Goal: Information Seeking & Learning: Find specific fact

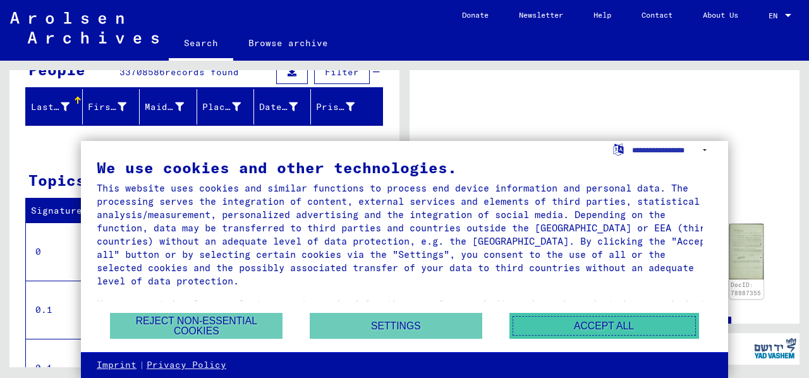
click at [560, 323] on button "Accept all" at bounding box center [604, 326] width 190 height 26
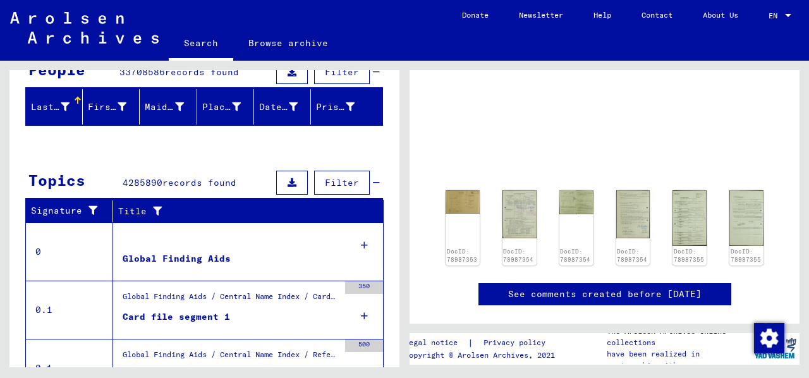
scroll to position [35, 0]
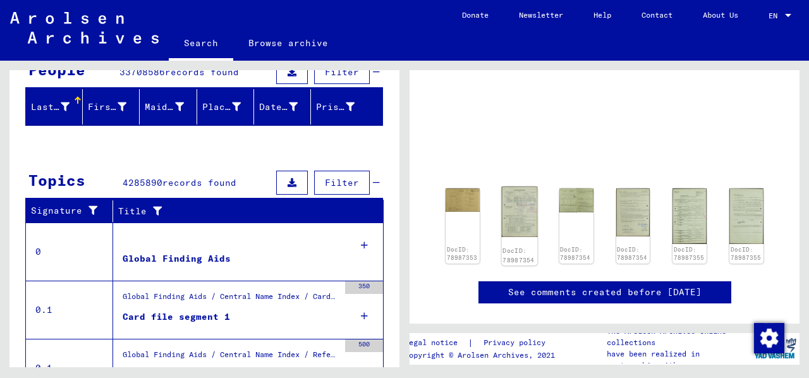
click at [512, 218] on img at bounding box center [519, 211] width 36 height 51
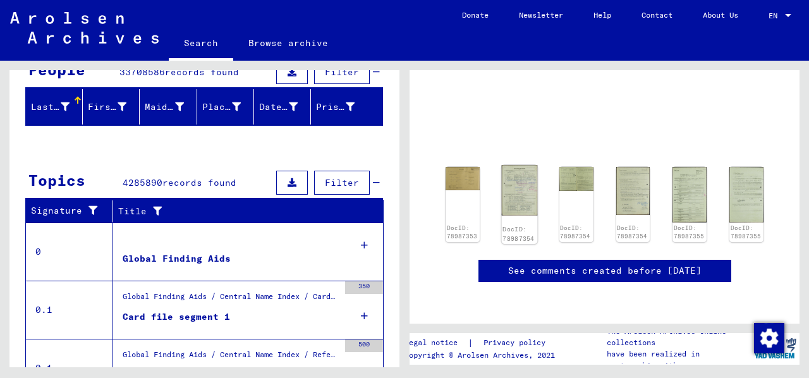
scroll to position [501, 0]
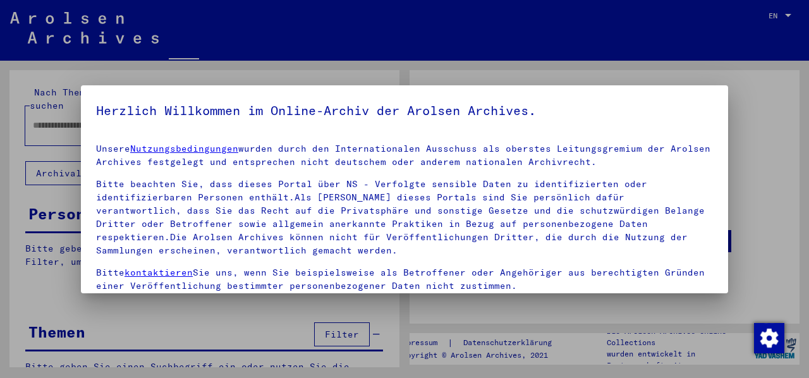
type input "********"
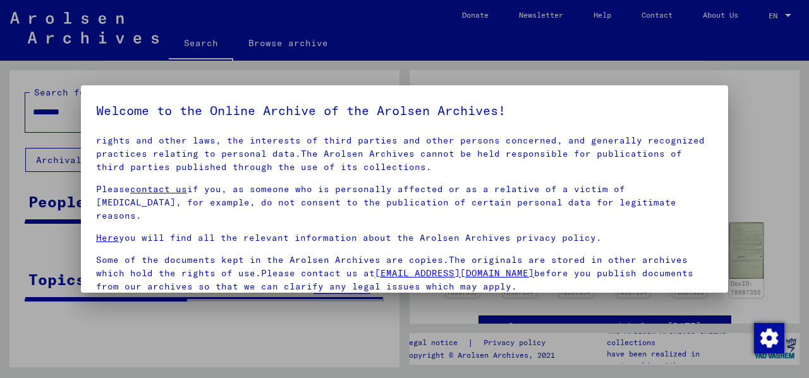
scroll to position [101, 0]
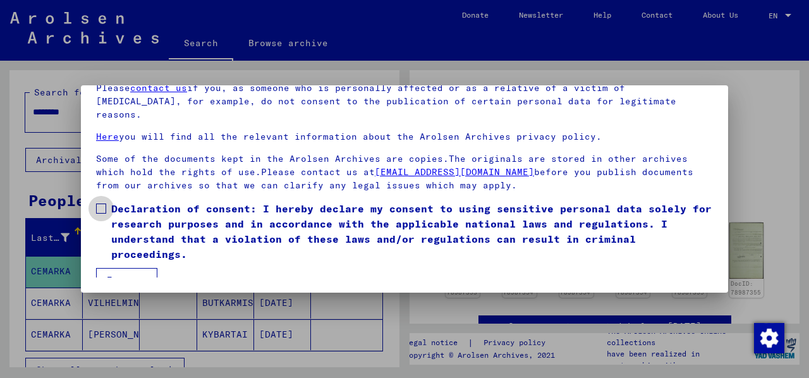
click at [119, 203] on span "Declaration of consent: I hereby declare my consent to using sensitive personal…" at bounding box center [412, 231] width 602 height 61
click at [130, 278] on mat-dialog-container "Welcome to the Online Archive of the Arolsen Archives! Our terms of use were es…" at bounding box center [404, 189] width 647 height 208
click at [135, 268] on button "I agree" at bounding box center [126, 280] width 61 height 24
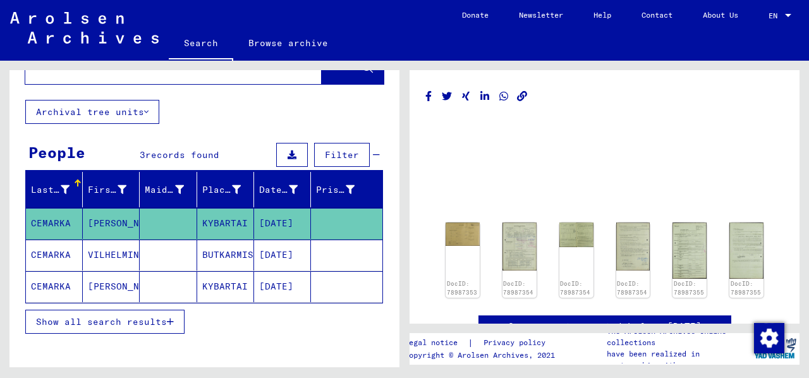
scroll to position [48, 0]
click at [517, 243] on img at bounding box center [519, 246] width 36 height 51
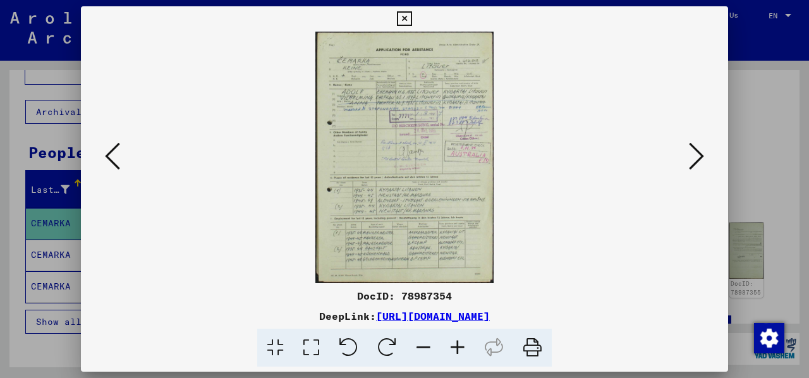
click at [459, 352] on icon at bounding box center [457, 348] width 34 height 39
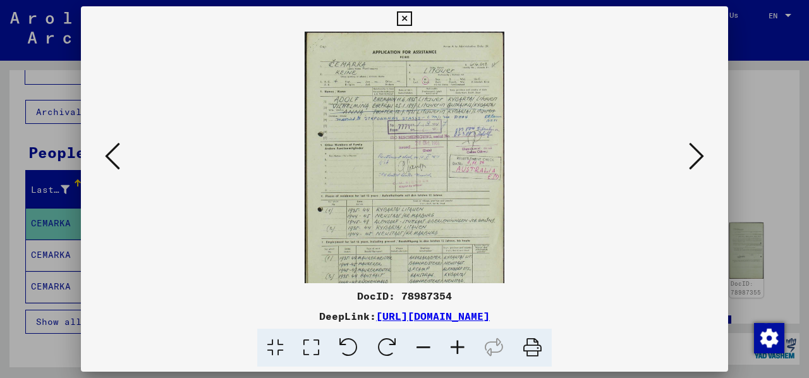
click at [459, 352] on icon at bounding box center [457, 348] width 34 height 39
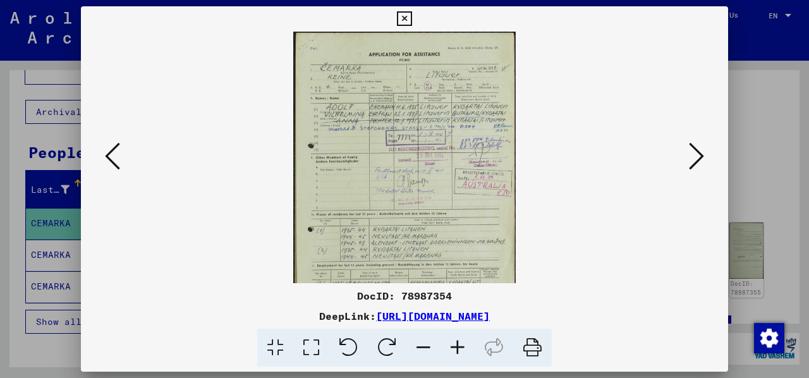
click at [459, 352] on icon at bounding box center [457, 348] width 34 height 39
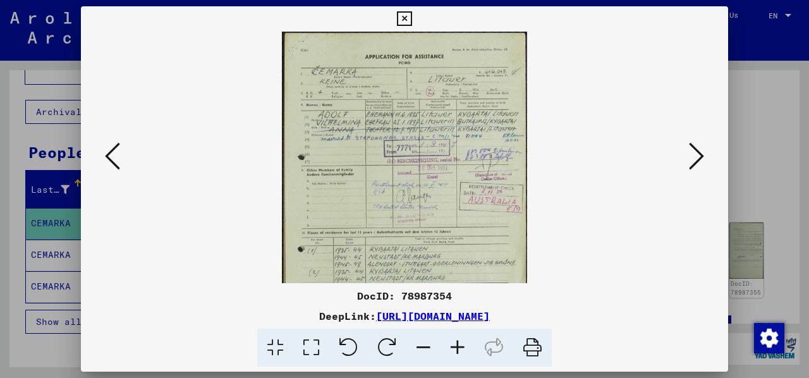
click at [459, 352] on icon at bounding box center [457, 348] width 34 height 39
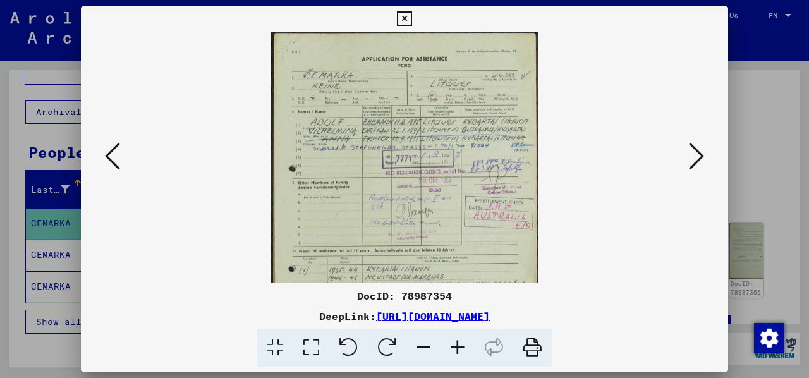
click at [459, 352] on icon at bounding box center [457, 348] width 34 height 39
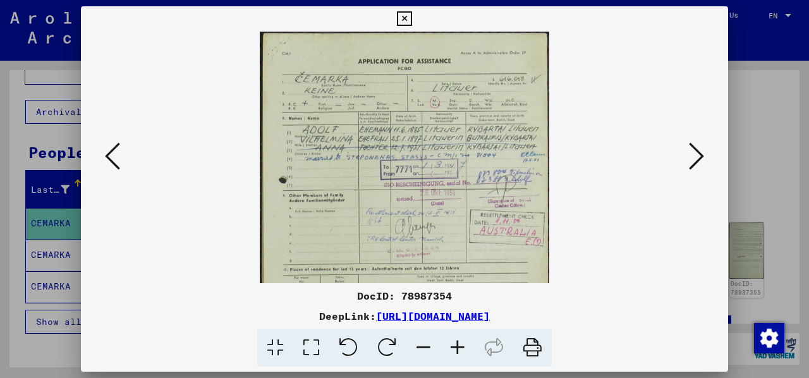
click at [459, 352] on icon at bounding box center [457, 348] width 34 height 39
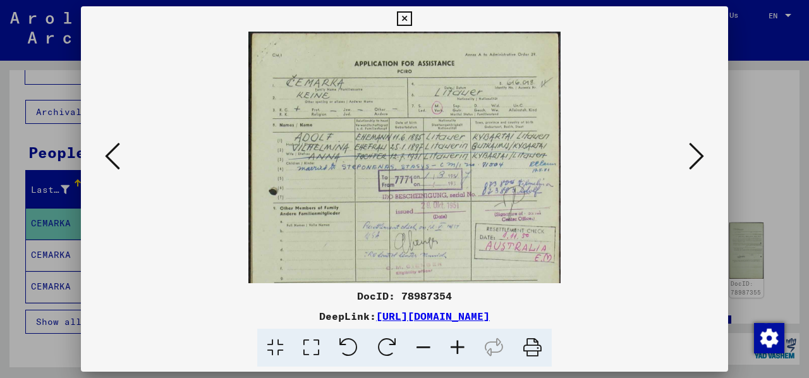
click at [519, 223] on img at bounding box center [404, 252] width 312 height 441
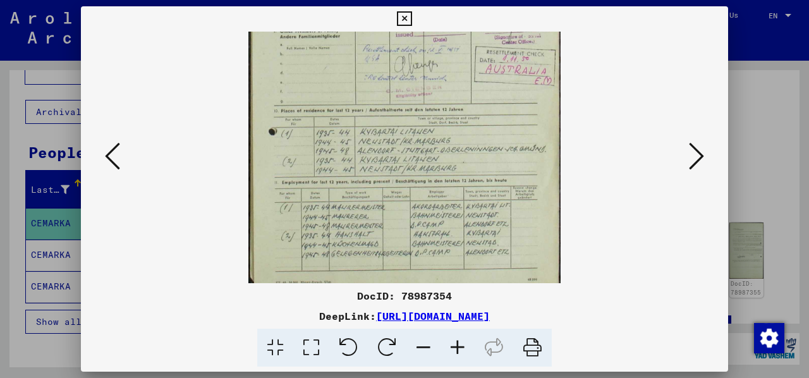
scroll to position [190, 0]
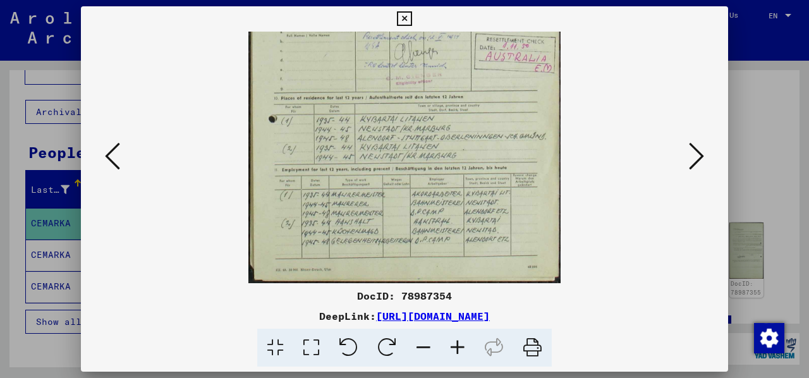
drag, startPoint x: 519, startPoint y: 223, endPoint x: 532, endPoint y: 11, distance: 212.7
click at [532, 11] on div "DocID: 78987354 DeepLink: [URL][DOMAIN_NAME]" at bounding box center [404, 186] width 647 height 361
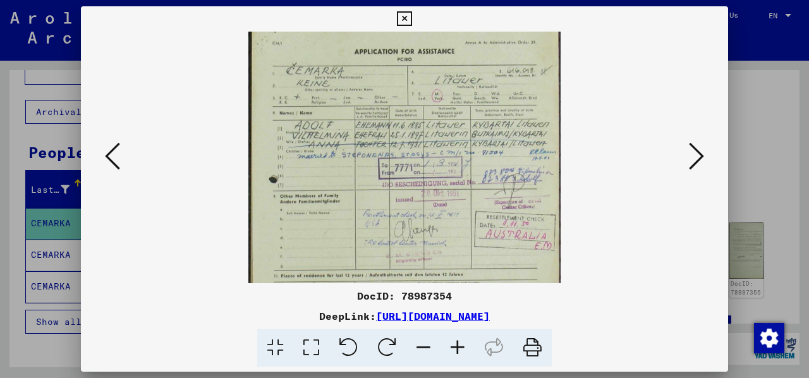
scroll to position [19, 0]
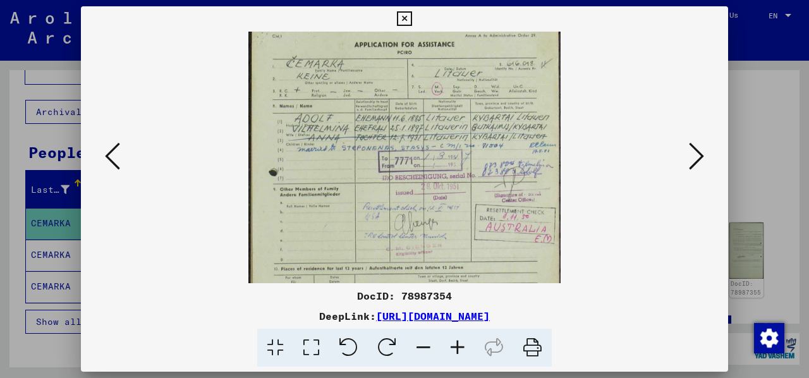
drag, startPoint x: 569, startPoint y: 84, endPoint x: 535, endPoint y: 274, distance: 192.6
click at [535, 264] on viewer-one-image at bounding box center [404, 139] width 561 height 252
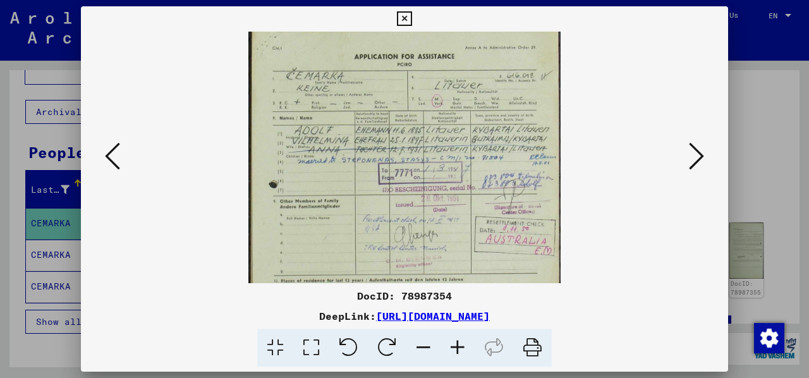
scroll to position [0, 0]
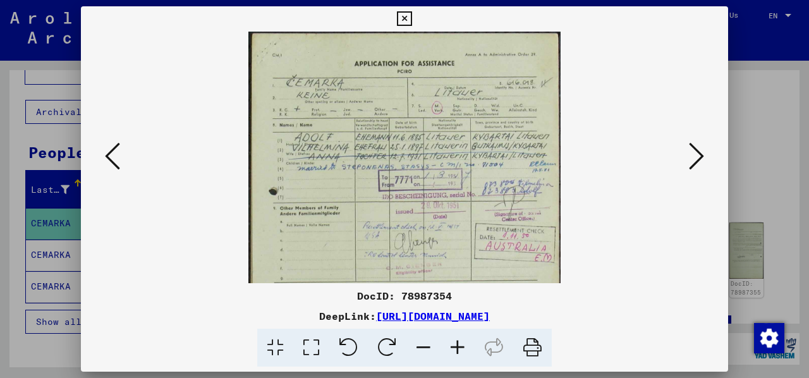
drag, startPoint x: 550, startPoint y: 161, endPoint x: 560, endPoint y: 207, distance: 46.6
click at [560, 207] on img at bounding box center [404, 252] width 312 height 441
click at [694, 156] on icon at bounding box center [696, 156] width 15 height 30
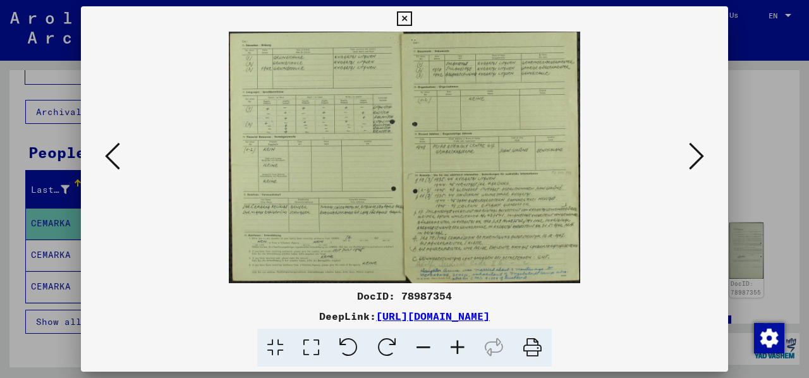
click at [694, 156] on icon at bounding box center [696, 156] width 15 height 30
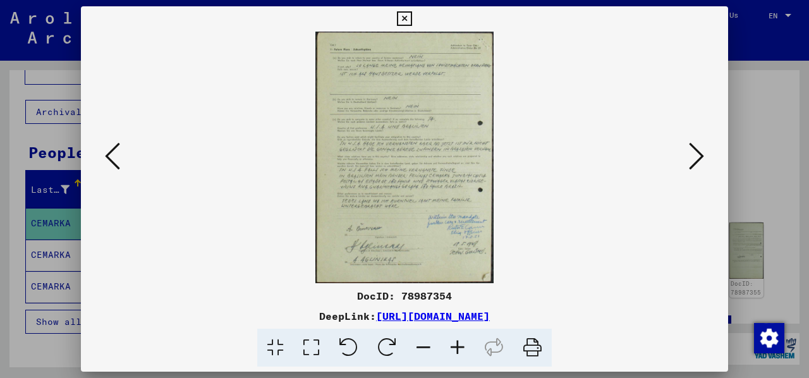
click at [466, 343] on icon at bounding box center [457, 348] width 34 height 39
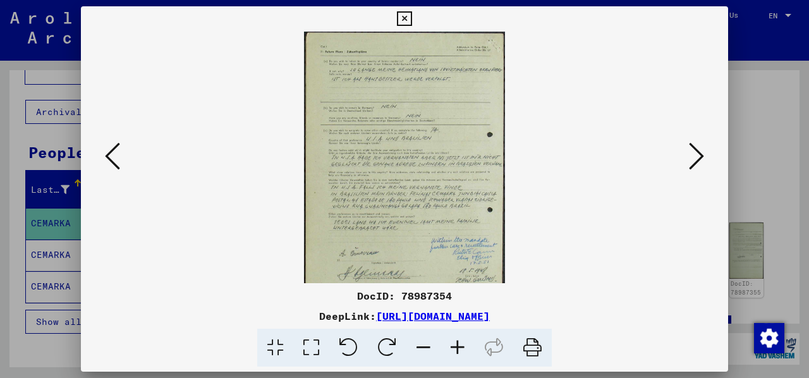
click at [466, 343] on icon at bounding box center [457, 348] width 34 height 39
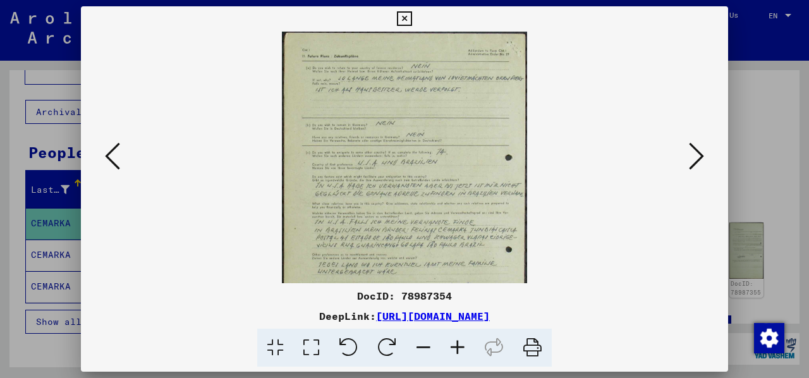
click at [466, 343] on icon at bounding box center [457, 348] width 34 height 39
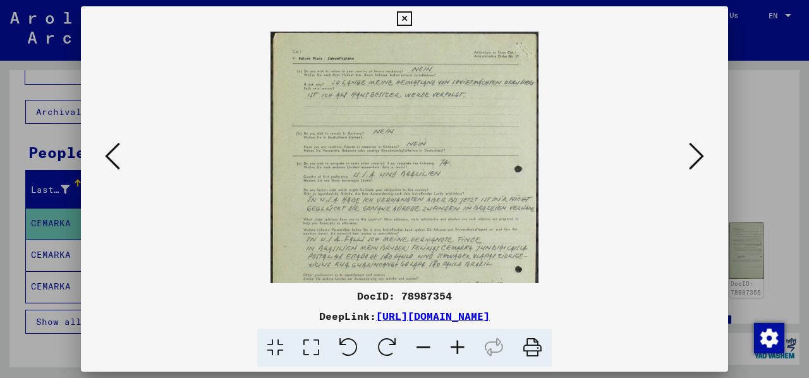
click at [466, 343] on icon at bounding box center [457, 348] width 34 height 39
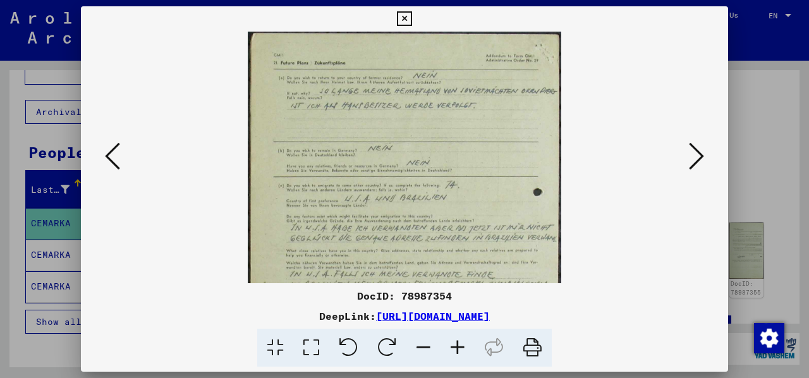
click at [466, 343] on icon at bounding box center [457, 348] width 34 height 39
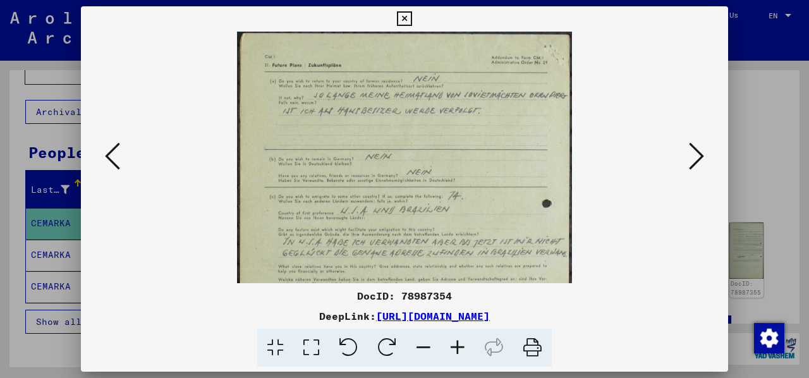
click at [466, 343] on icon at bounding box center [457, 348] width 34 height 39
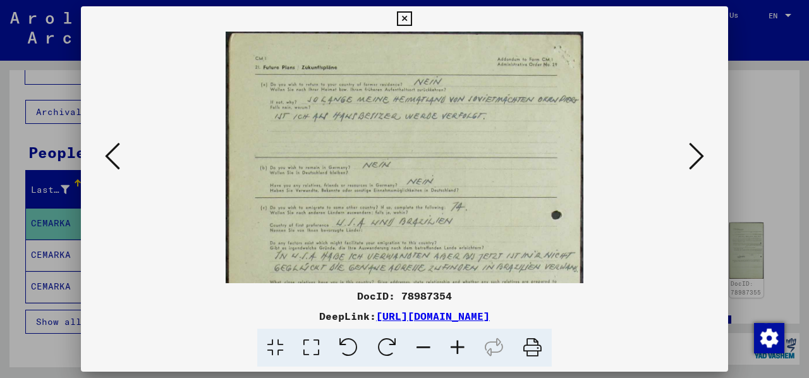
click at [466, 343] on icon at bounding box center [457, 348] width 34 height 39
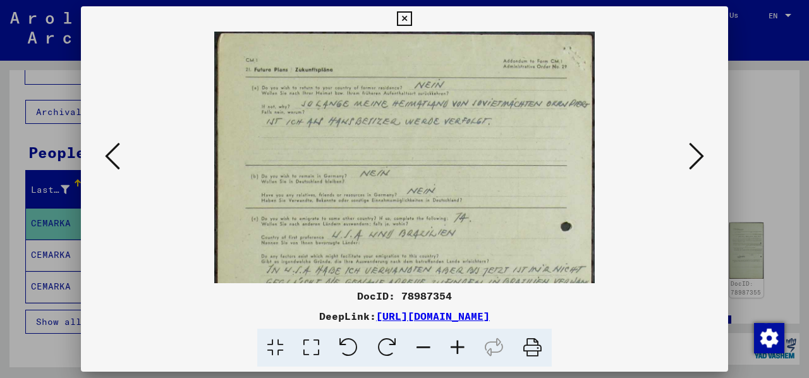
click at [466, 343] on icon at bounding box center [457, 348] width 34 height 39
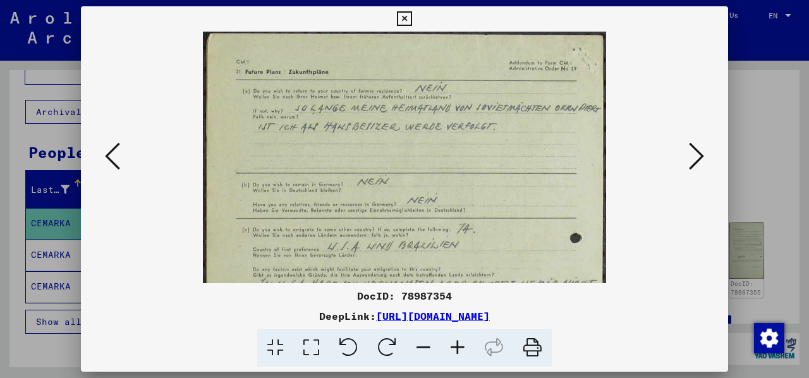
click at [466, 343] on icon at bounding box center [457, 348] width 34 height 39
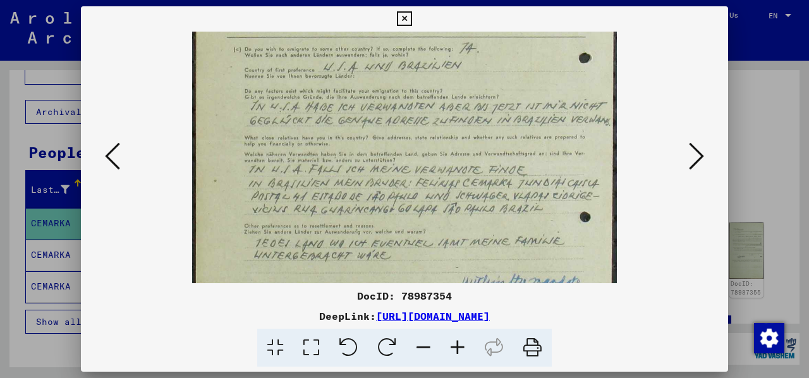
scroll to position [196, 0]
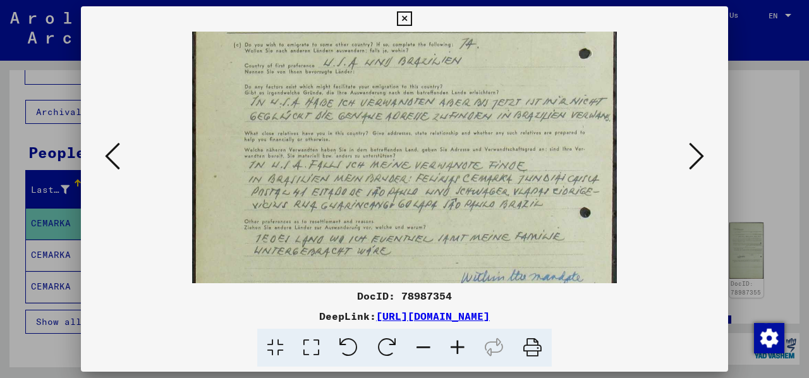
drag, startPoint x: 605, startPoint y: 239, endPoint x: 600, endPoint y: 74, distance: 165.6
click at [600, 74] on img at bounding box center [404, 135] width 425 height 599
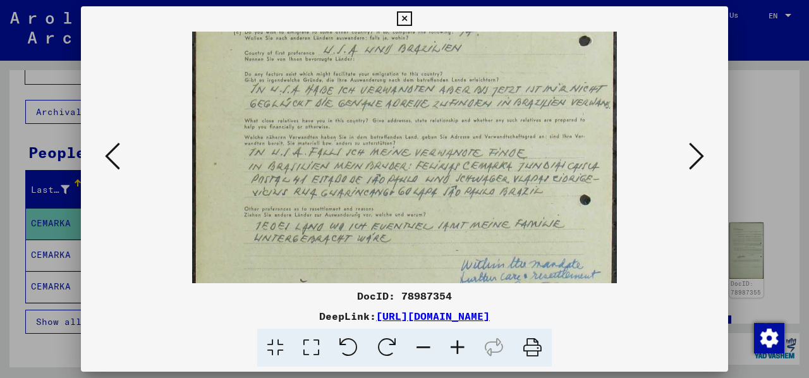
scroll to position [207, 0]
click at [609, 181] on img at bounding box center [404, 123] width 425 height 599
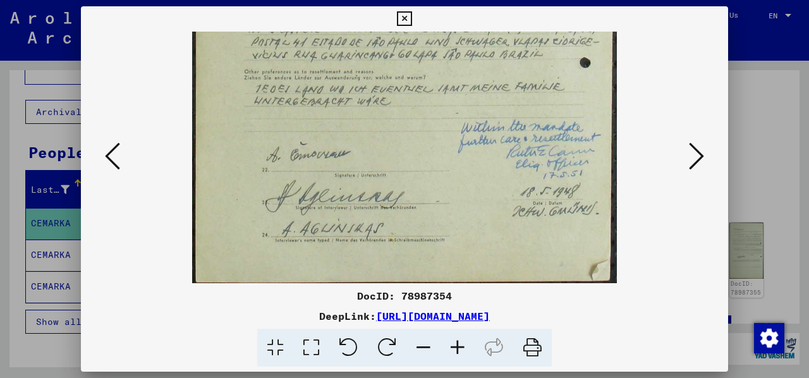
scroll to position [348, 0]
drag, startPoint x: 571, startPoint y: 176, endPoint x: 578, endPoint y: 32, distance: 144.2
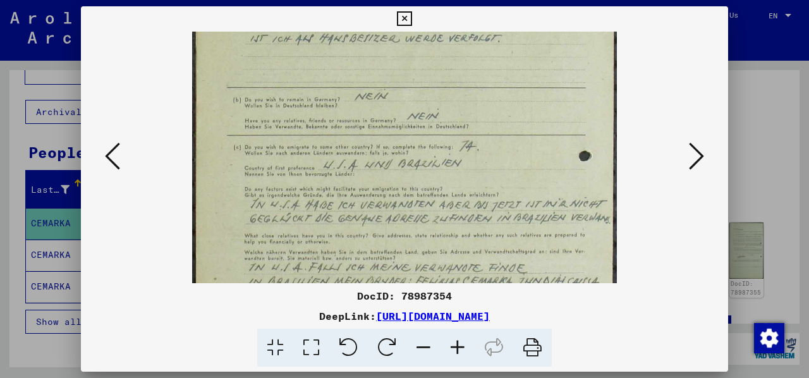
drag, startPoint x: 578, startPoint y: 32, endPoint x: 600, endPoint y: 296, distance: 265.1
click at [600, 296] on div "DocID: 78987354 DeepLink: [URL][DOMAIN_NAME]" at bounding box center [404, 186] width 647 height 361
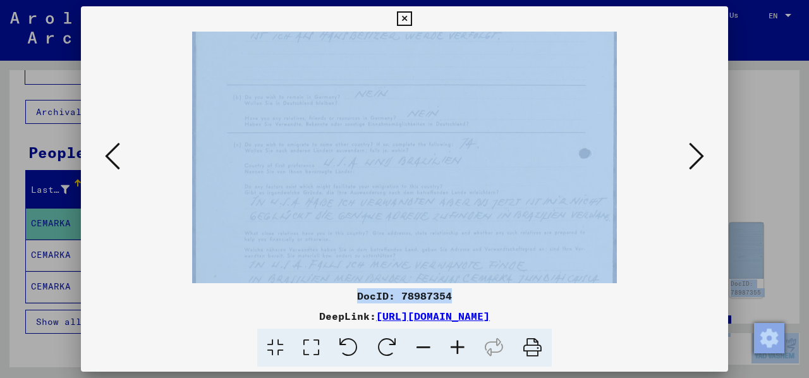
drag, startPoint x: 600, startPoint y: 296, endPoint x: 607, endPoint y: 372, distance: 75.5
click at [607, 377] on div "DocID: 78987354 DeepLink: [URL][DOMAIN_NAME]" at bounding box center [404, 189] width 809 height 378
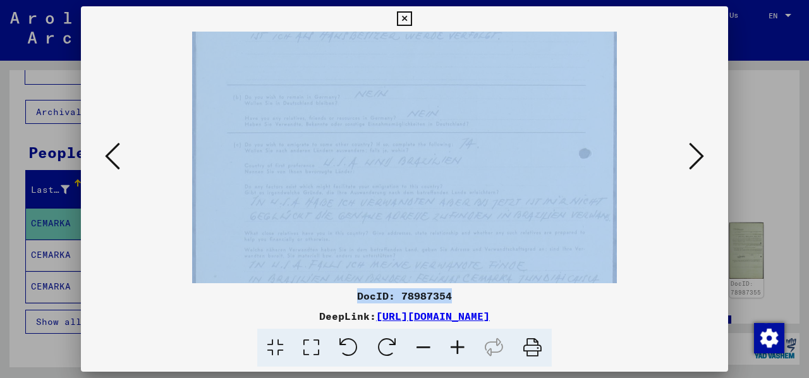
click at [640, 229] on div at bounding box center [404, 158] width 561 height 252
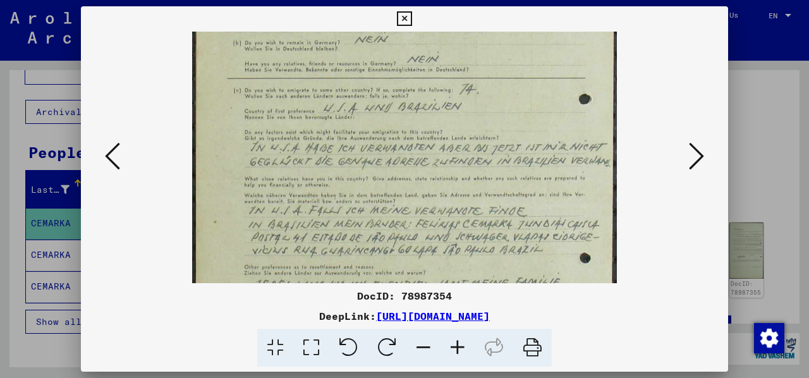
scroll to position [142, 0]
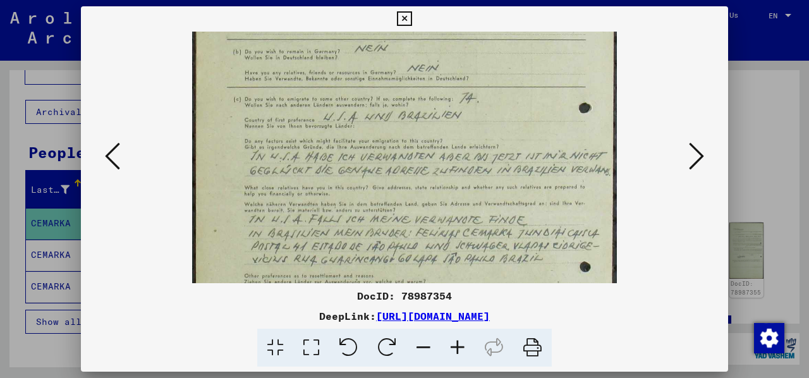
drag, startPoint x: 640, startPoint y: 229, endPoint x: 642, endPoint y: 188, distance: 41.2
click at [642, 188] on div at bounding box center [404, 158] width 561 height 252
click at [689, 162] on icon at bounding box center [696, 156] width 15 height 30
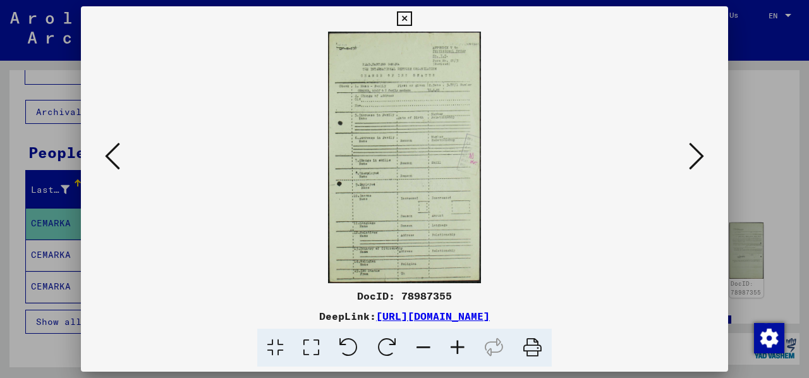
click at [689, 162] on icon at bounding box center [696, 156] width 15 height 30
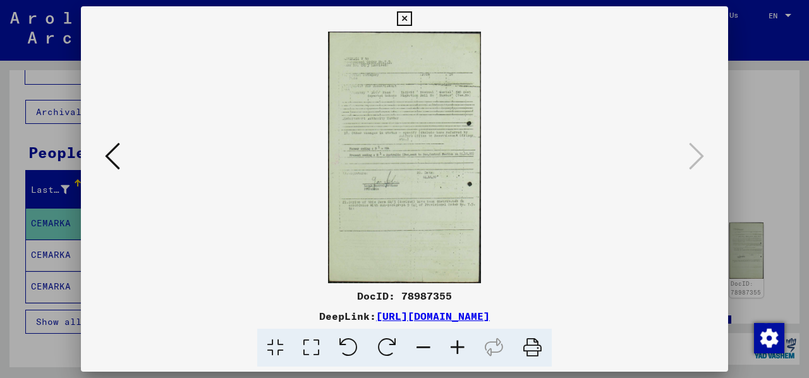
click at [398, 21] on icon at bounding box center [404, 18] width 15 height 15
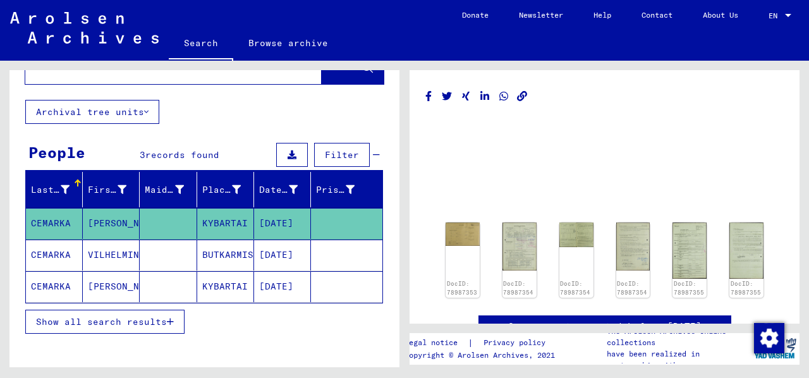
click at [240, 286] on mat-cell "KYBARTAI" at bounding box center [225, 286] width 57 height 31
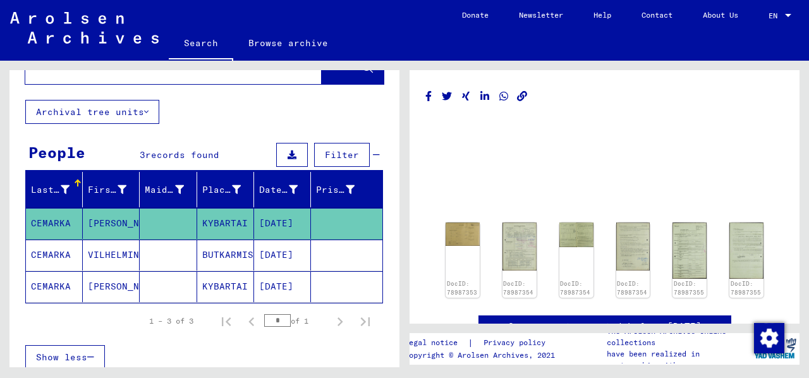
click at [56, 290] on mat-cell "CEMARKA" at bounding box center [54, 286] width 57 height 31
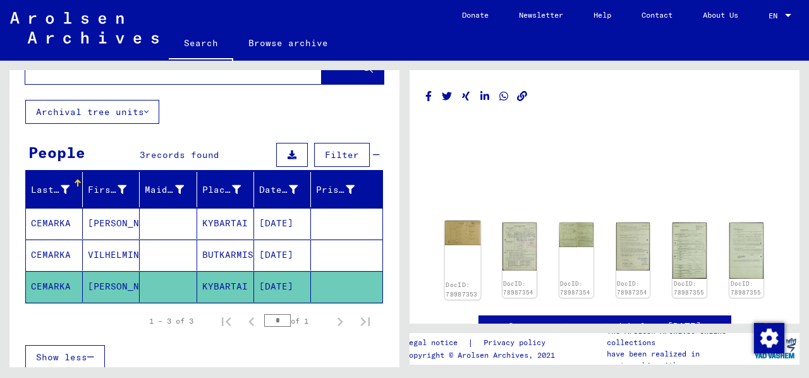
scroll to position [27, 0]
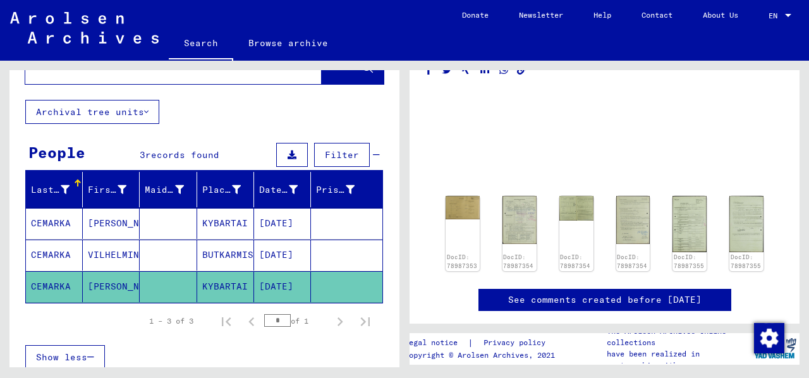
click at [75, 289] on mat-cell "CEMARKA" at bounding box center [54, 286] width 57 height 31
click at [516, 207] on img at bounding box center [519, 219] width 36 height 51
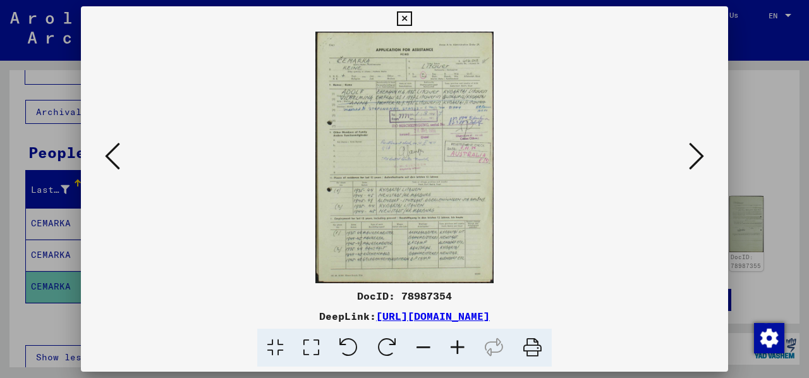
click at [688, 155] on button at bounding box center [696, 157] width 23 height 36
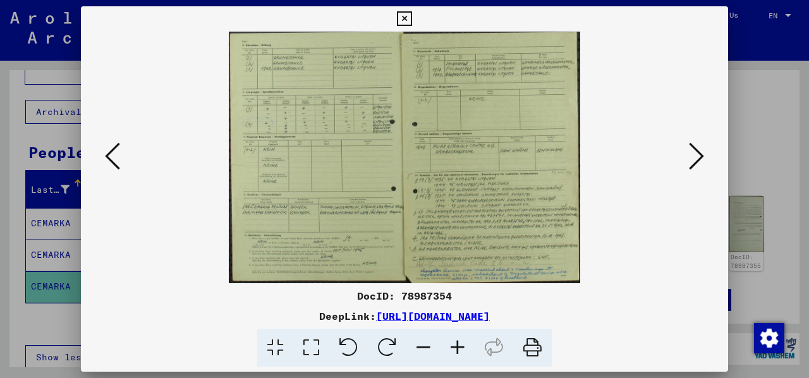
click at [688, 155] on button at bounding box center [696, 157] width 23 height 36
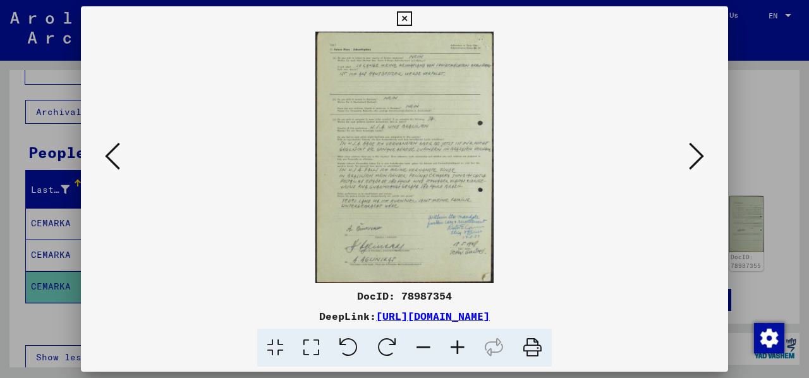
click at [688, 155] on button at bounding box center [696, 157] width 23 height 36
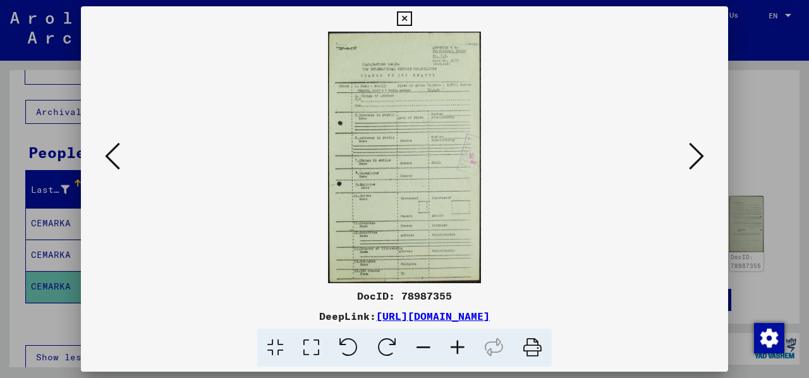
click at [688, 155] on button at bounding box center [696, 157] width 23 height 36
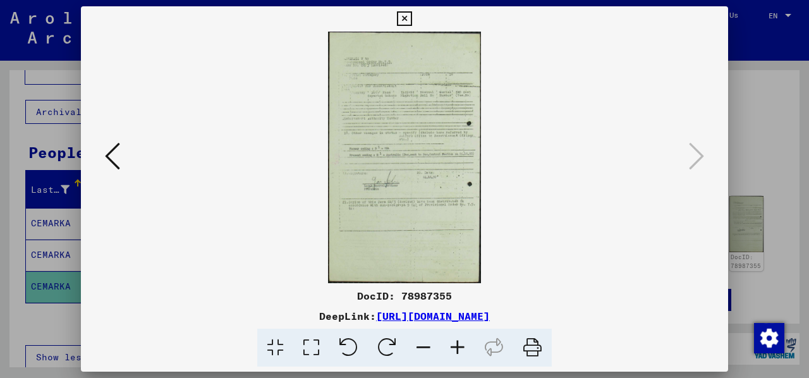
click at [404, 21] on icon at bounding box center [404, 18] width 15 height 15
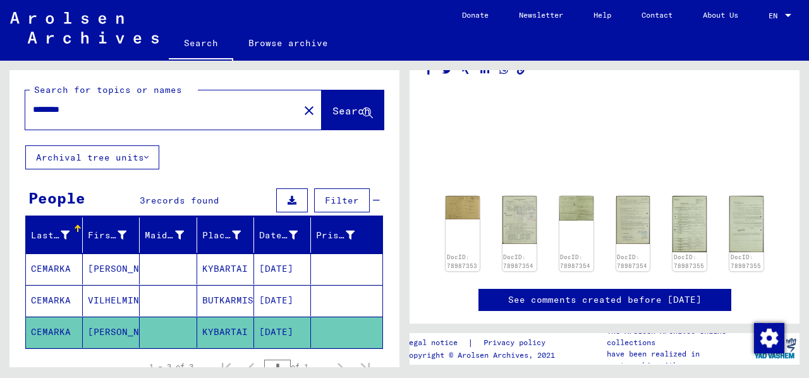
scroll to position [0, 0]
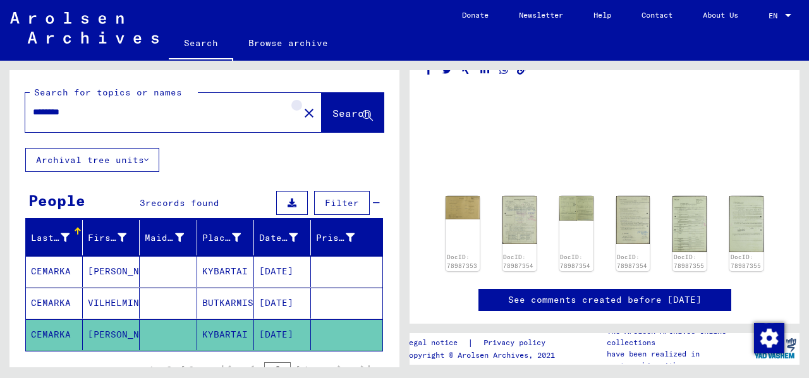
click at [301, 111] on mat-icon "close" at bounding box center [308, 113] width 15 height 15
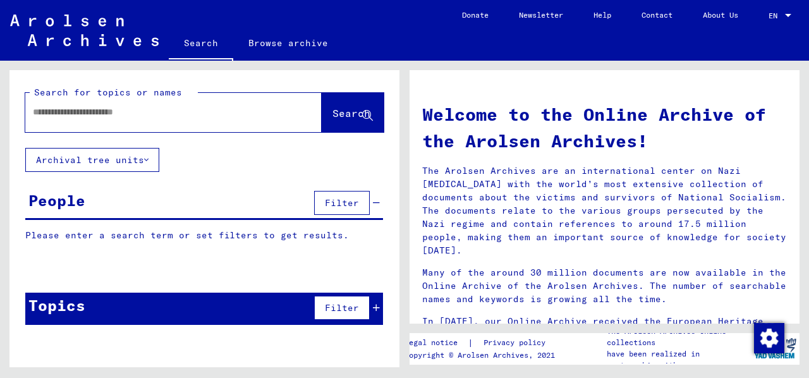
click at [188, 113] on input "text" at bounding box center [158, 112] width 251 height 13
type input "**********"
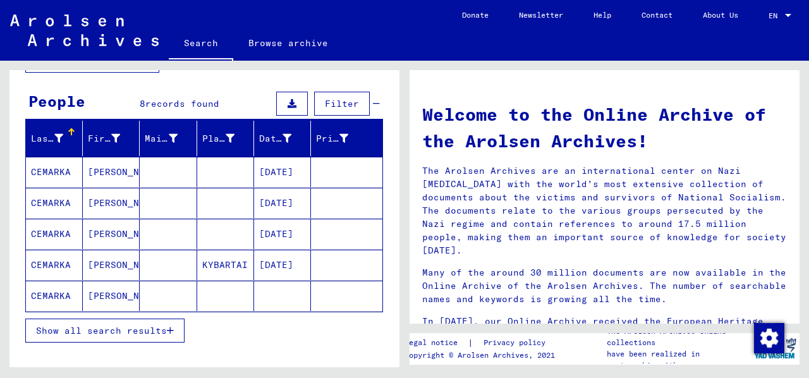
scroll to position [100, 0]
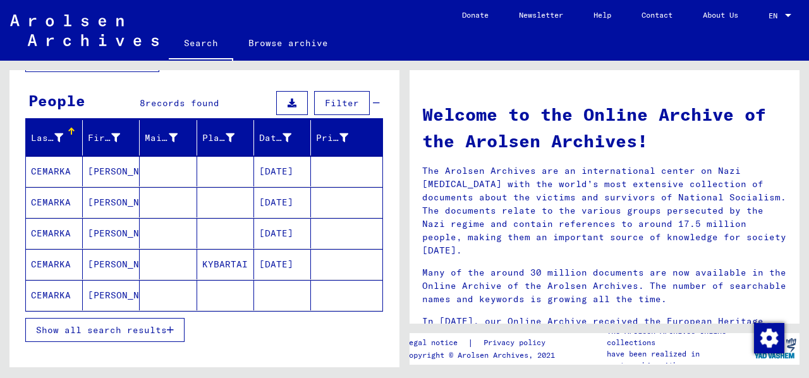
click at [205, 253] on mat-cell "KYBARTAI" at bounding box center [225, 264] width 57 height 30
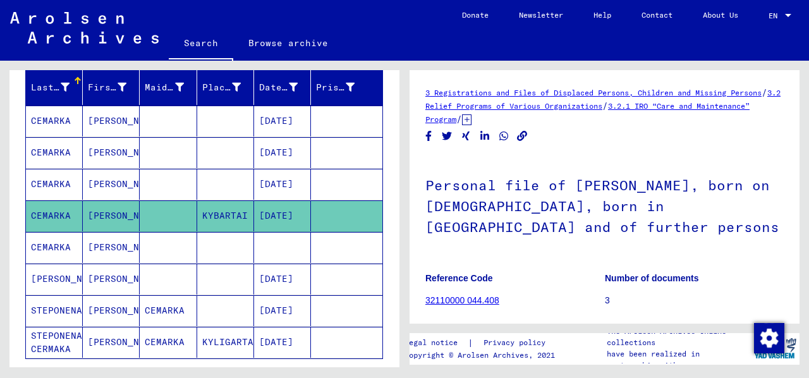
scroll to position [150, 0]
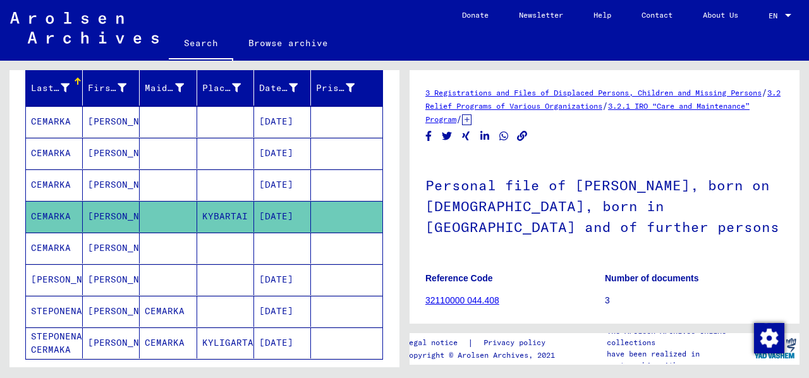
click at [444, 230] on h1 "Personal file of [PERSON_NAME], born on [DEMOGRAPHIC_DATA], born in [GEOGRAPHIC…" at bounding box center [604, 204] width 358 height 97
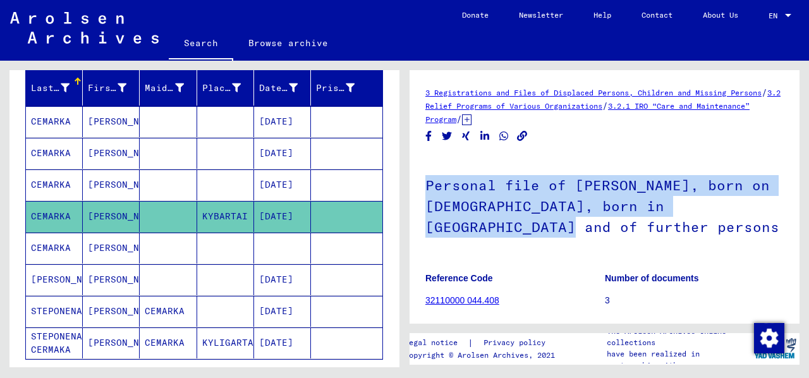
drag, startPoint x: 444, startPoint y: 230, endPoint x: 431, endPoint y: 193, distance: 38.8
click at [431, 193] on h1 "Personal file of [PERSON_NAME], born on [DEMOGRAPHIC_DATA], born in [GEOGRAPHIC…" at bounding box center [604, 204] width 358 height 97
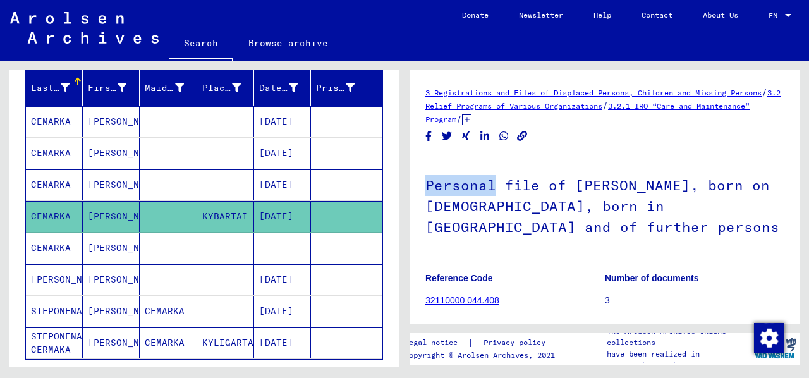
click at [431, 193] on h1 "Personal file of [PERSON_NAME], born on [DEMOGRAPHIC_DATA], born in [GEOGRAPHIC…" at bounding box center [604, 204] width 358 height 97
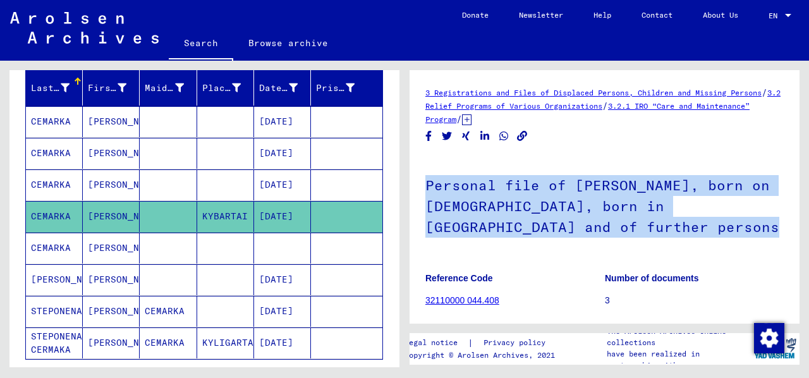
drag, startPoint x: 431, startPoint y: 193, endPoint x: 498, endPoint y: 214, distance: 70.2
click at [498, 214] on h1 "Personal file of [PERSON_NAME], born on [DEMOGRAPHIC_DATA], born in [GEOGRAPHIC…" at bounding box center [604, 204] width 358 height 97
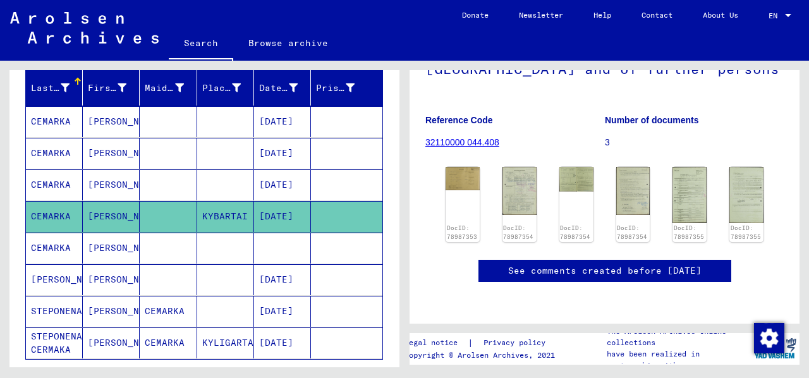
scroll to position [336, 0]
